Goal: Check status: Check status

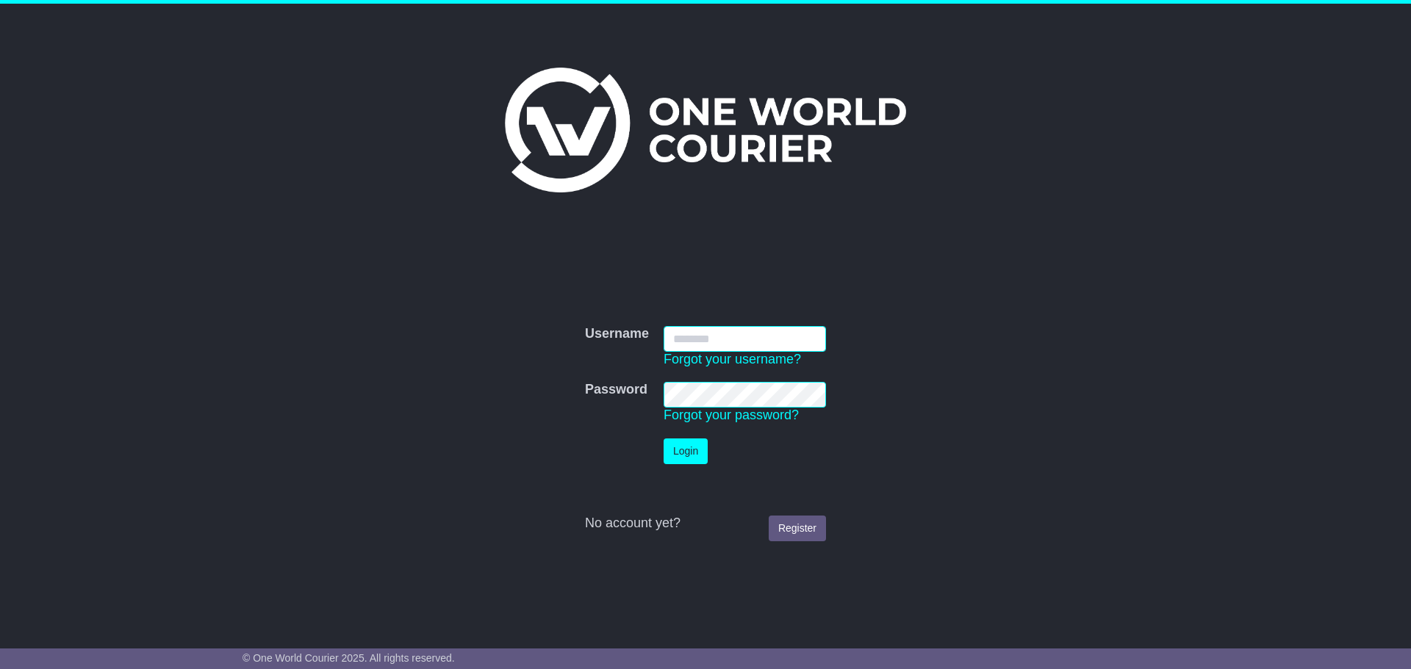
type input "**********"
click at [687, 448] on button "Login" at bounding box center [685, 452] width 44 height 26
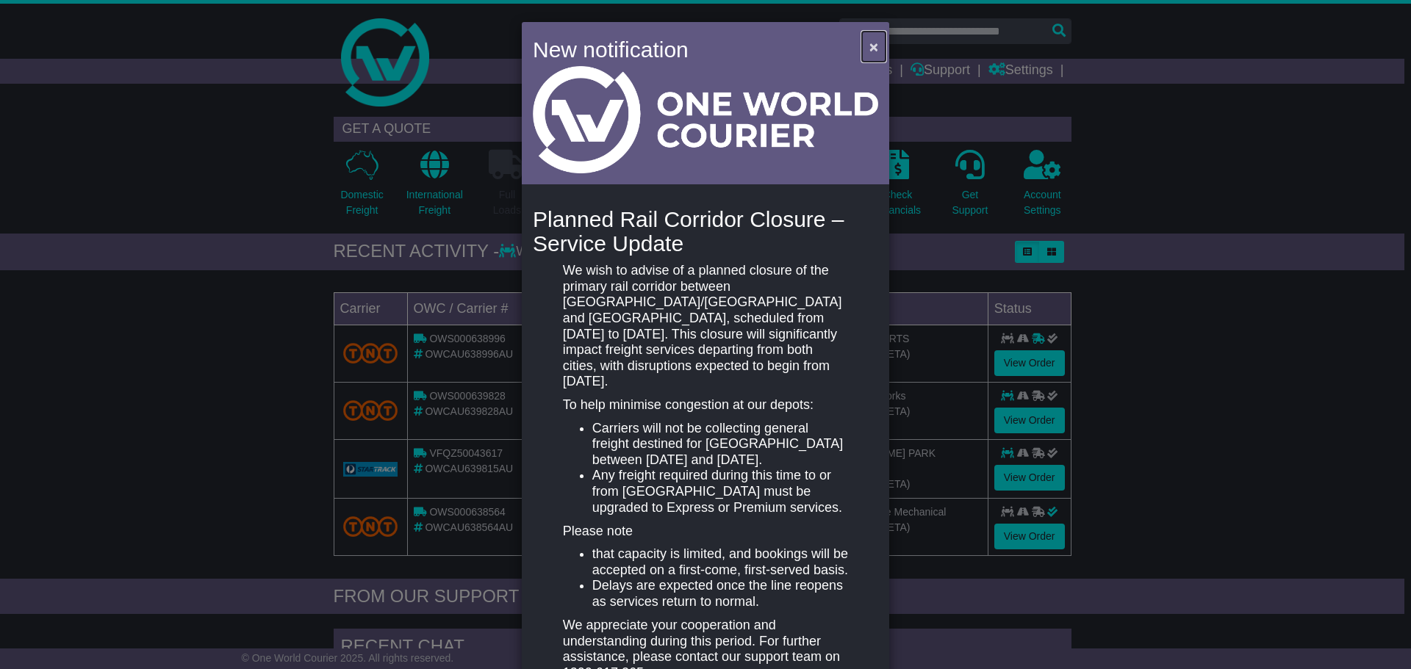
click at [870, 45] on span "×" at bounding box center [873, 46] width 9 height 17
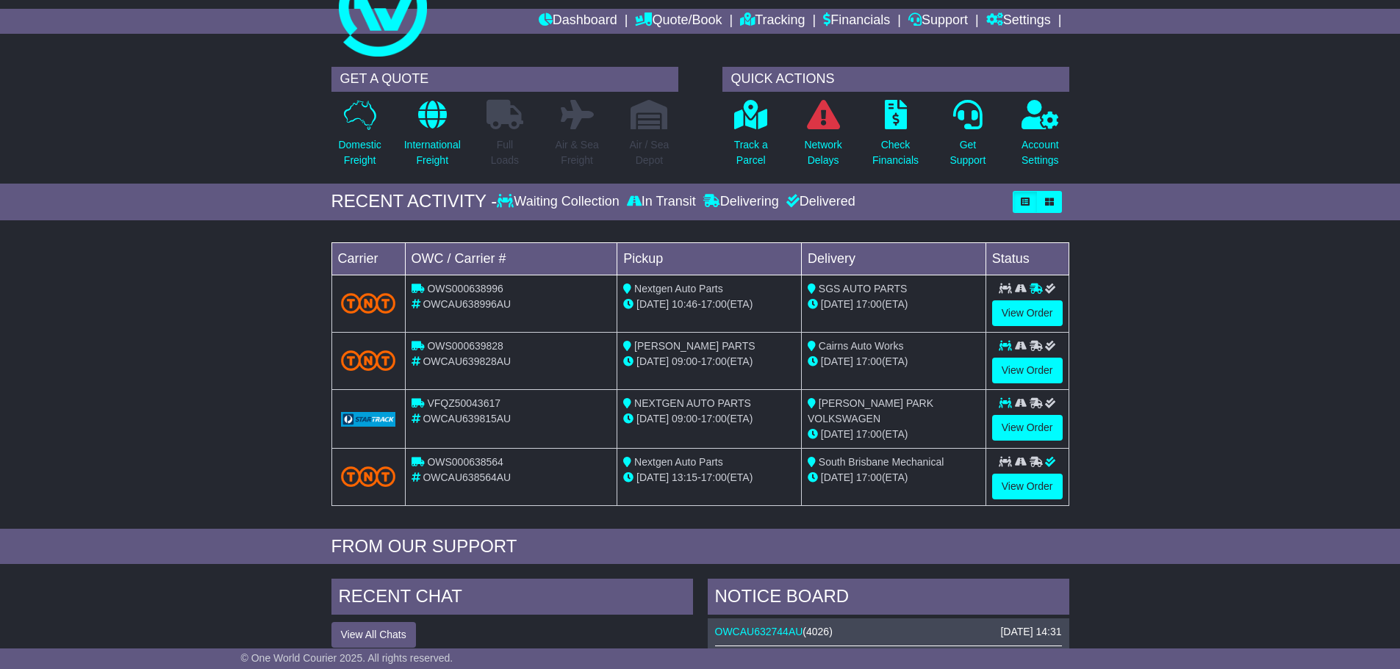
scroll to position [73, 0]
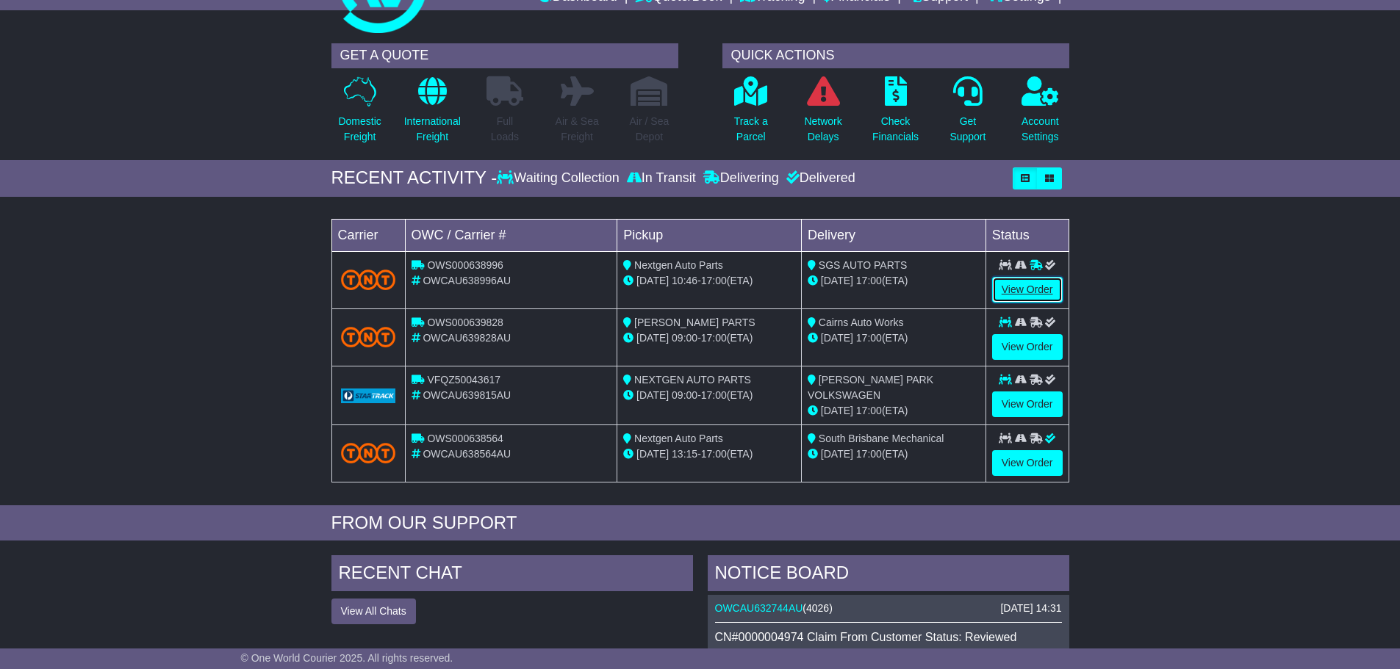
click at [1022, 286] on link "View Order" at bounding box center [1027, 290] width 71 height 26
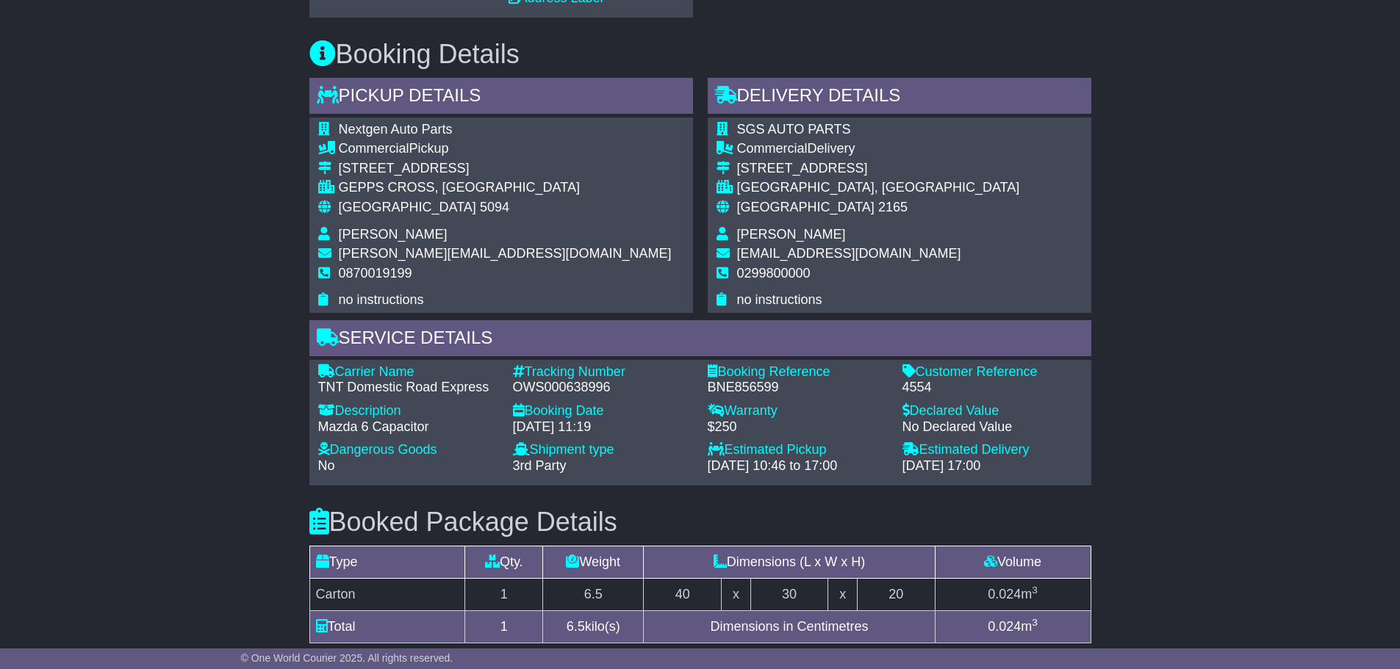
scroll to position [759, 0]
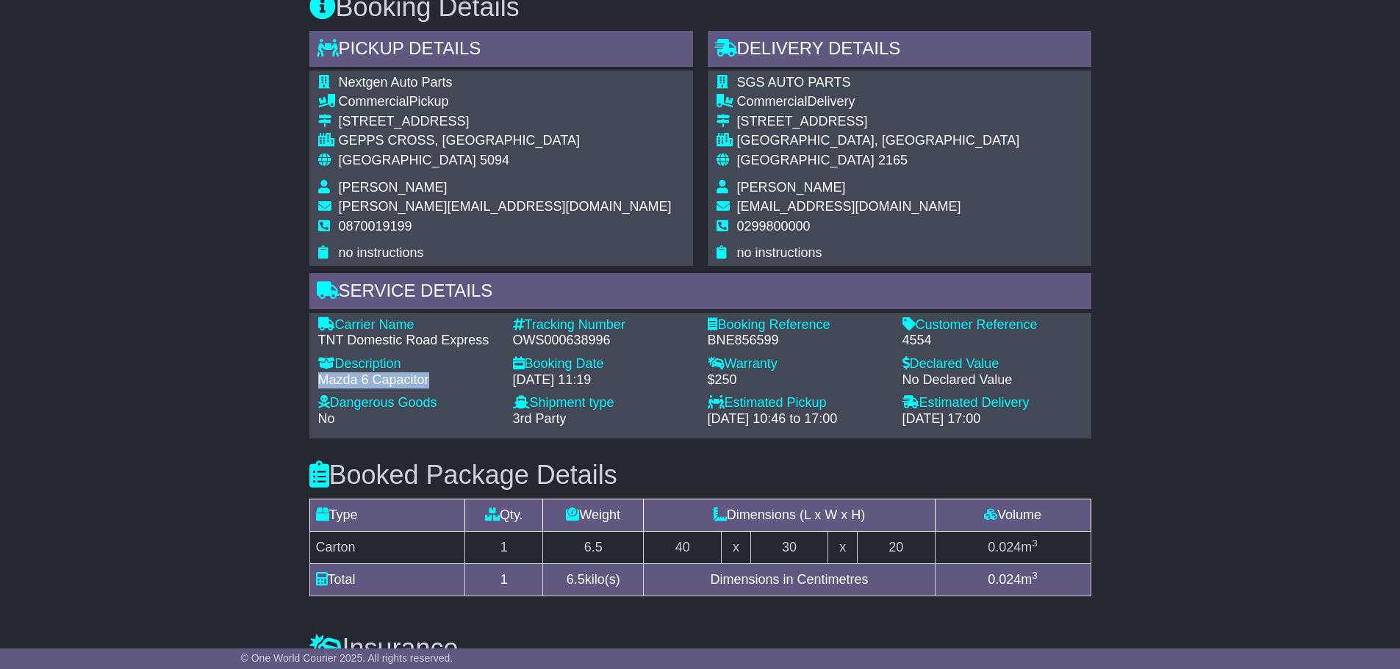
drag, startPoint x: 430, startPoint y: 380, endPoint x: 321, endPoint y: 378, distance: 108.7
click at [321, 378] on div "Mazda 6 Capacitor" at bounding box center [408, 380] width 180 height 16
click at [1179, 377] on div "Email Download Tracking Pricing Insurance" at bounding box center [700, 214] width 1400 height 1439
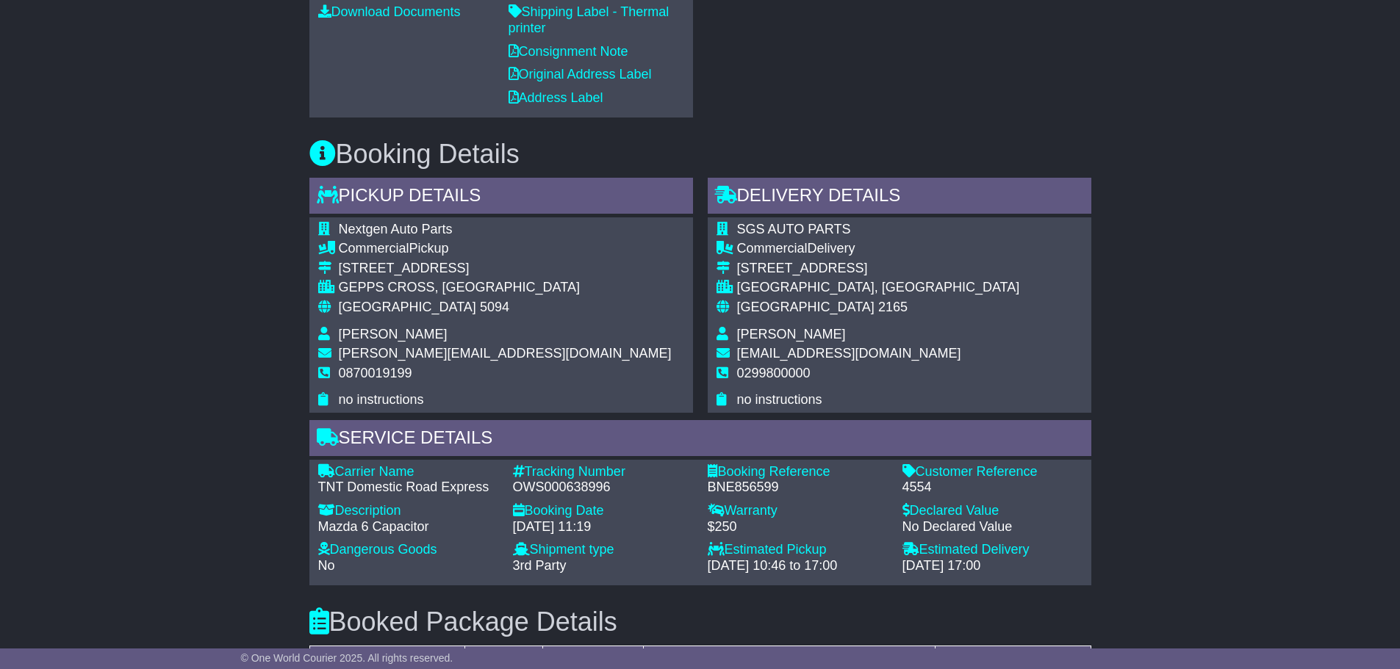
scroll to position [392, 0]
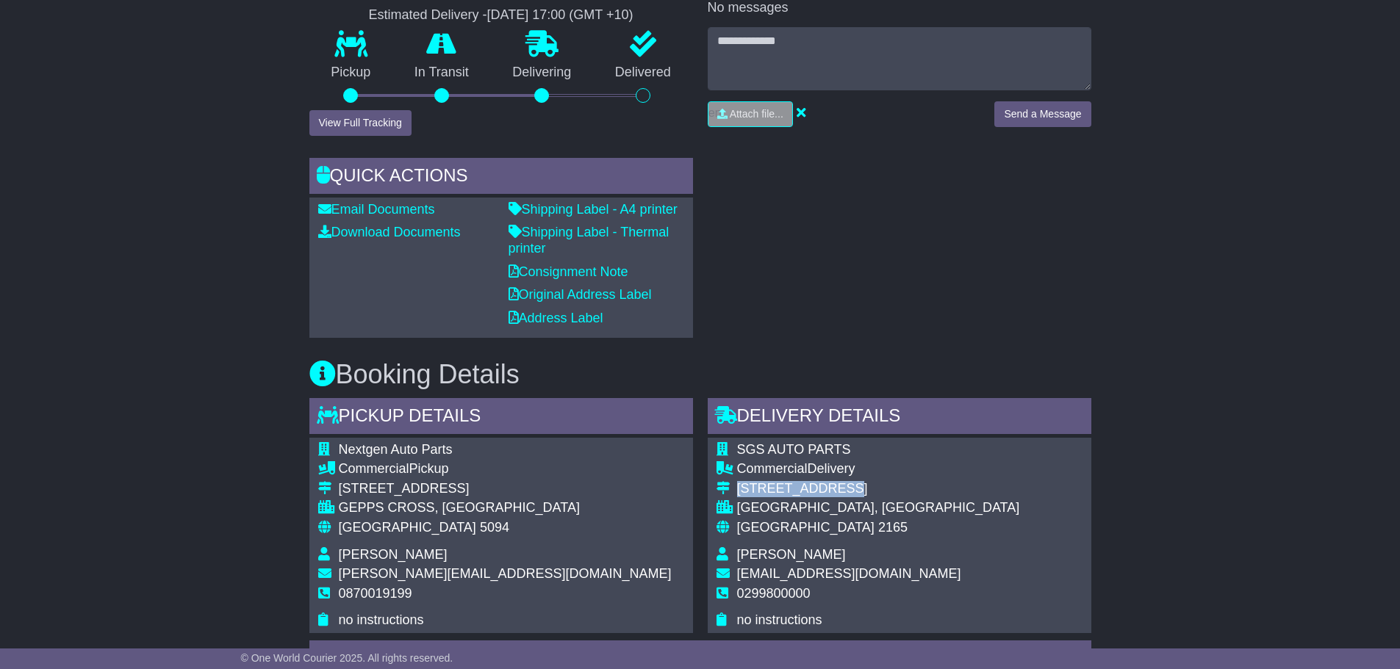
drag, startPoint x: 736, startPoint y: 488, endPoint x: 827, endPoint y: 487, distance: 91.1
click at [827, 487] on div "[STREET_ADDRESS]" at bounding box center [878, 489] width 283 height 16
click at [1008, 478] on div "SGS AUTO PARTS Commercial Delivery [STREET_ADDRESS] [GEOGRAPHIC_DATA], [GEOGRAP…" at bounding box center [900, 535] width 384 height 195
drag, startPoint x: 737, startPoint y: 489, endPoint x: 891, endPoint y: 505, distance: 155.2
click at [891, 505] on div "SGS AUTO PARTS Commercial Delivery [STREET_ADDRESS] [GEOGRAPHIC_DATA], [GEOGRAP…" at bounding box center [900, 535] width 384 height 195
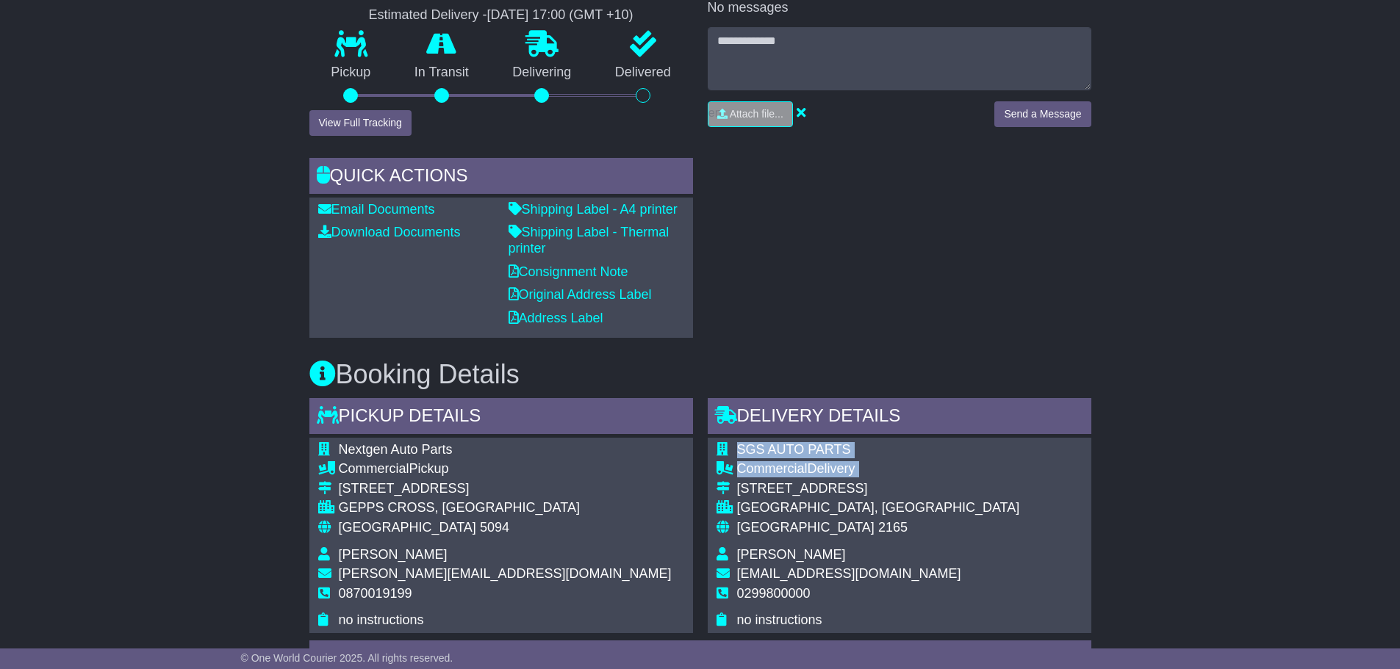
click at [891, 505] on div "SGS AUTO PARTS Commercial Delivery [STREET_ADDRESS] [GEOGRAPHIC_DATA], [GEOGRAP…" at bounding box center [900, 535] width 384 height 195
click at [1220, 505] on div "Email Download Tracking Pricing Insurance" at bounding box center [700, 581] width 1400 height 1439
